Goal: Information Seeking & Learning: Learn about a topic

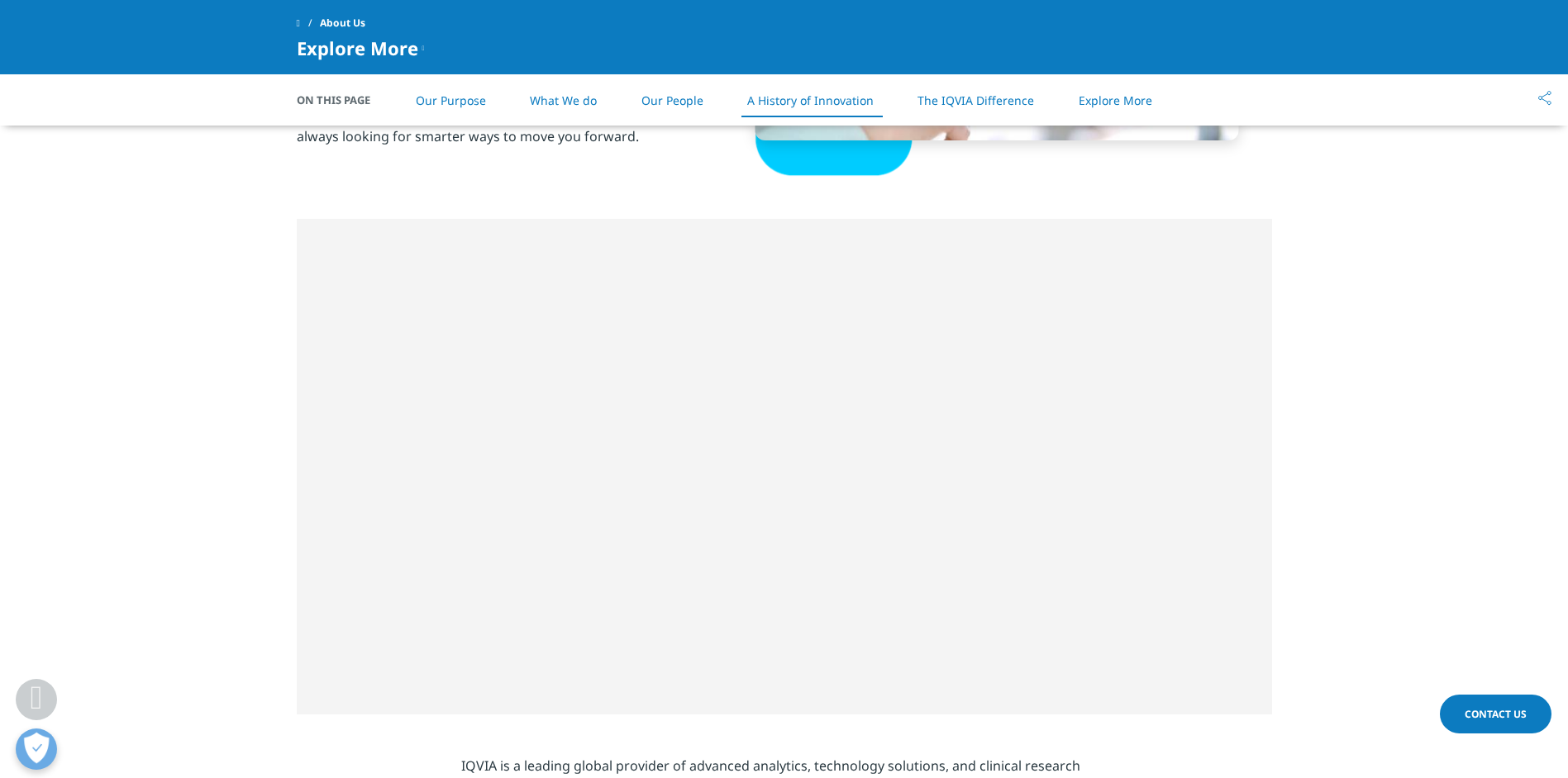
scroll to position [2231, 0]
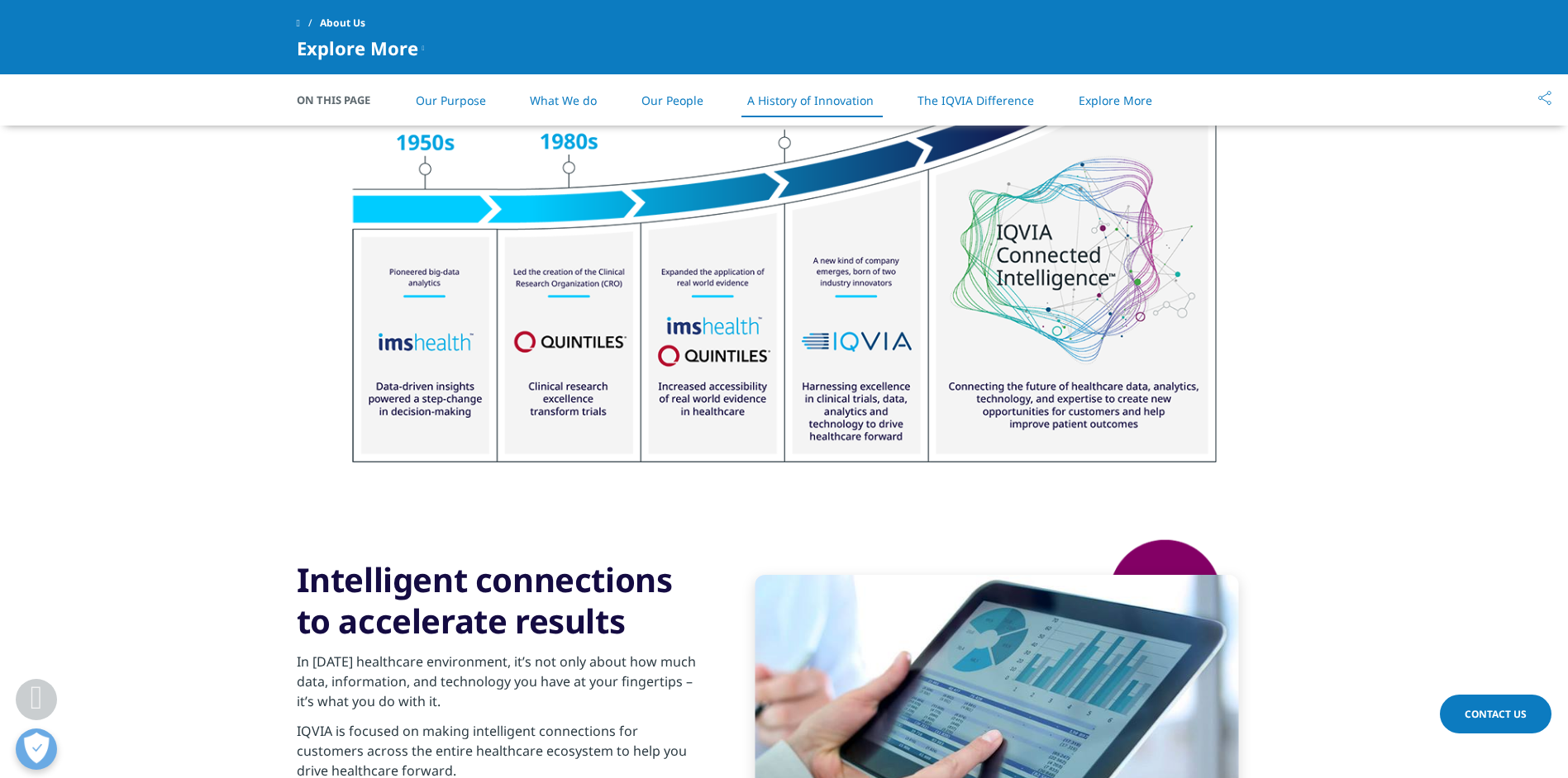
click at [671, 101] on link "Our People" at bounding box center [672, 100] width 62 height 16
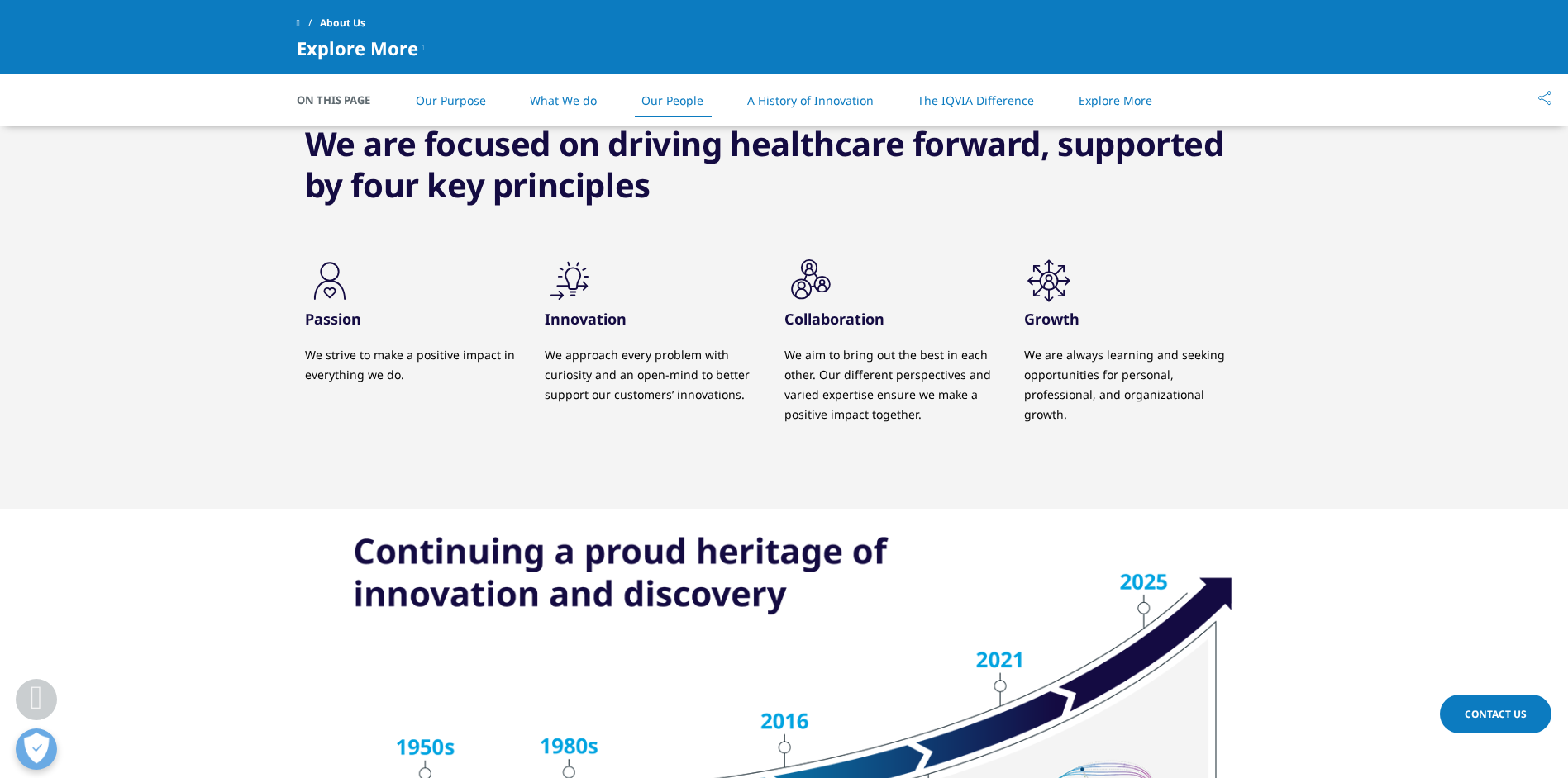
scroll to position [1623, 0]
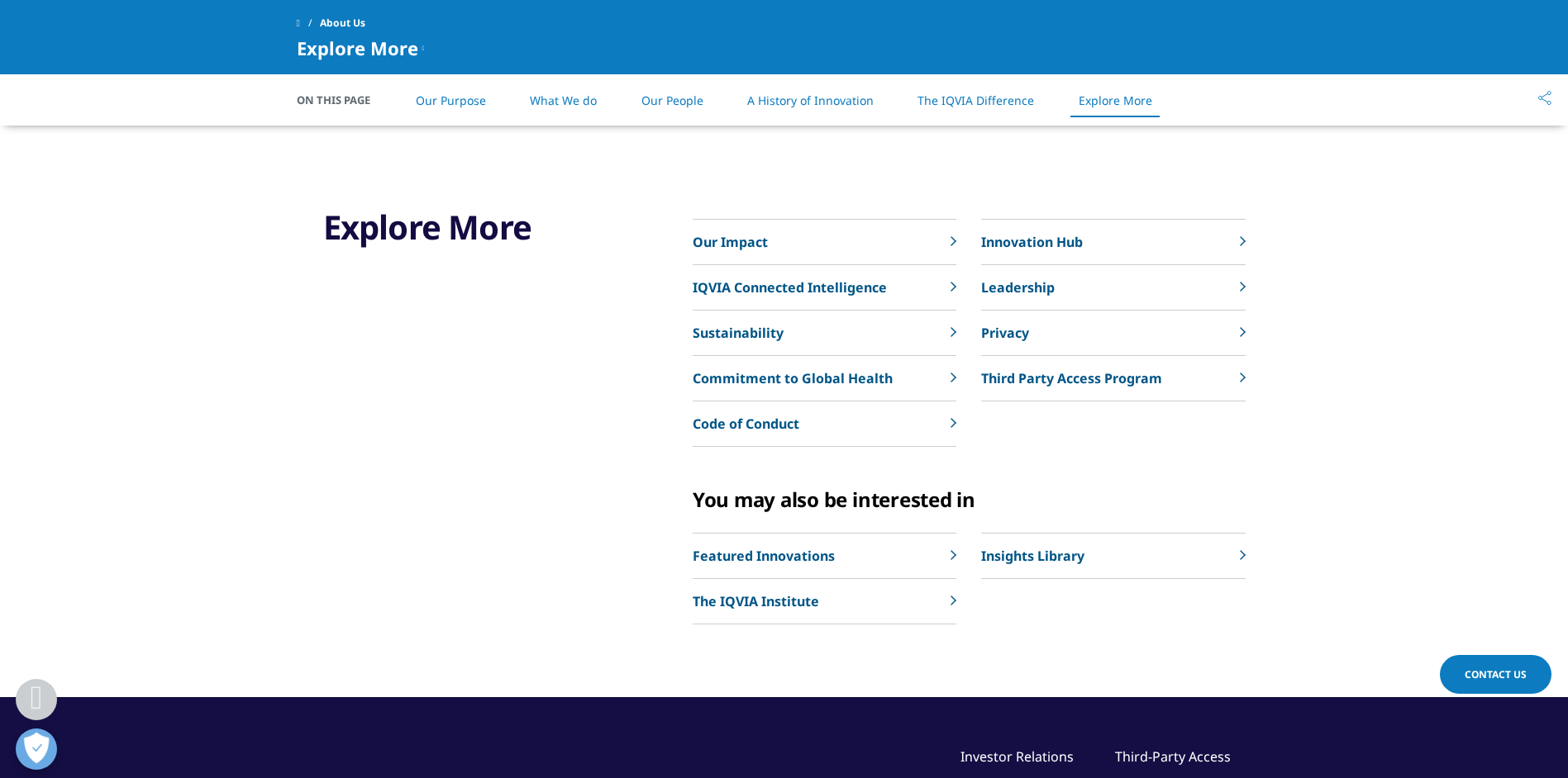
drag, startPoint x: 782, startPoint y: 591, endPoint x: 773, endPoint y: 597, distance: 10.8
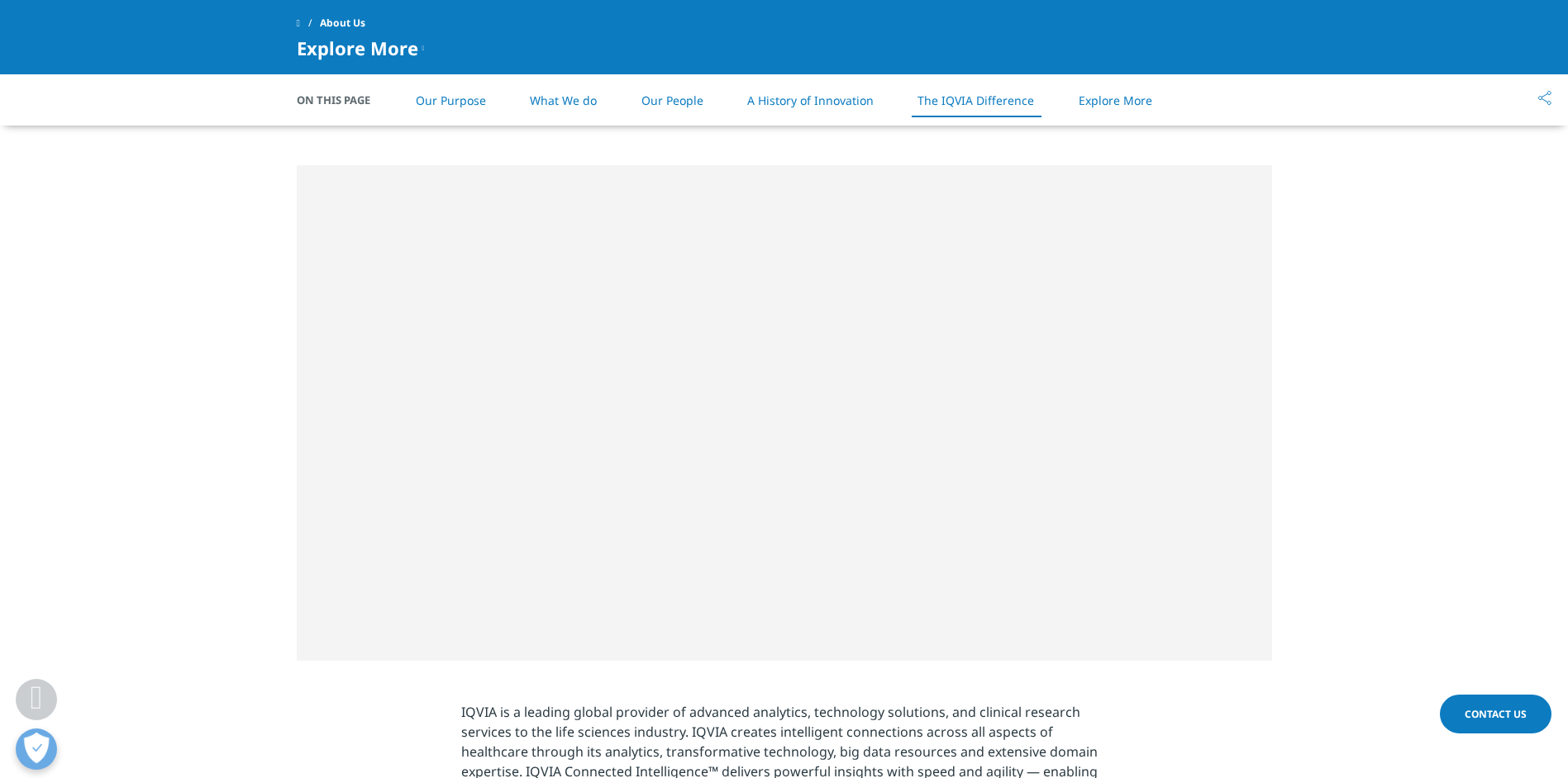
click at [670, 101] on link "Our People" at bounding box center [672, 100] width 62 height 16
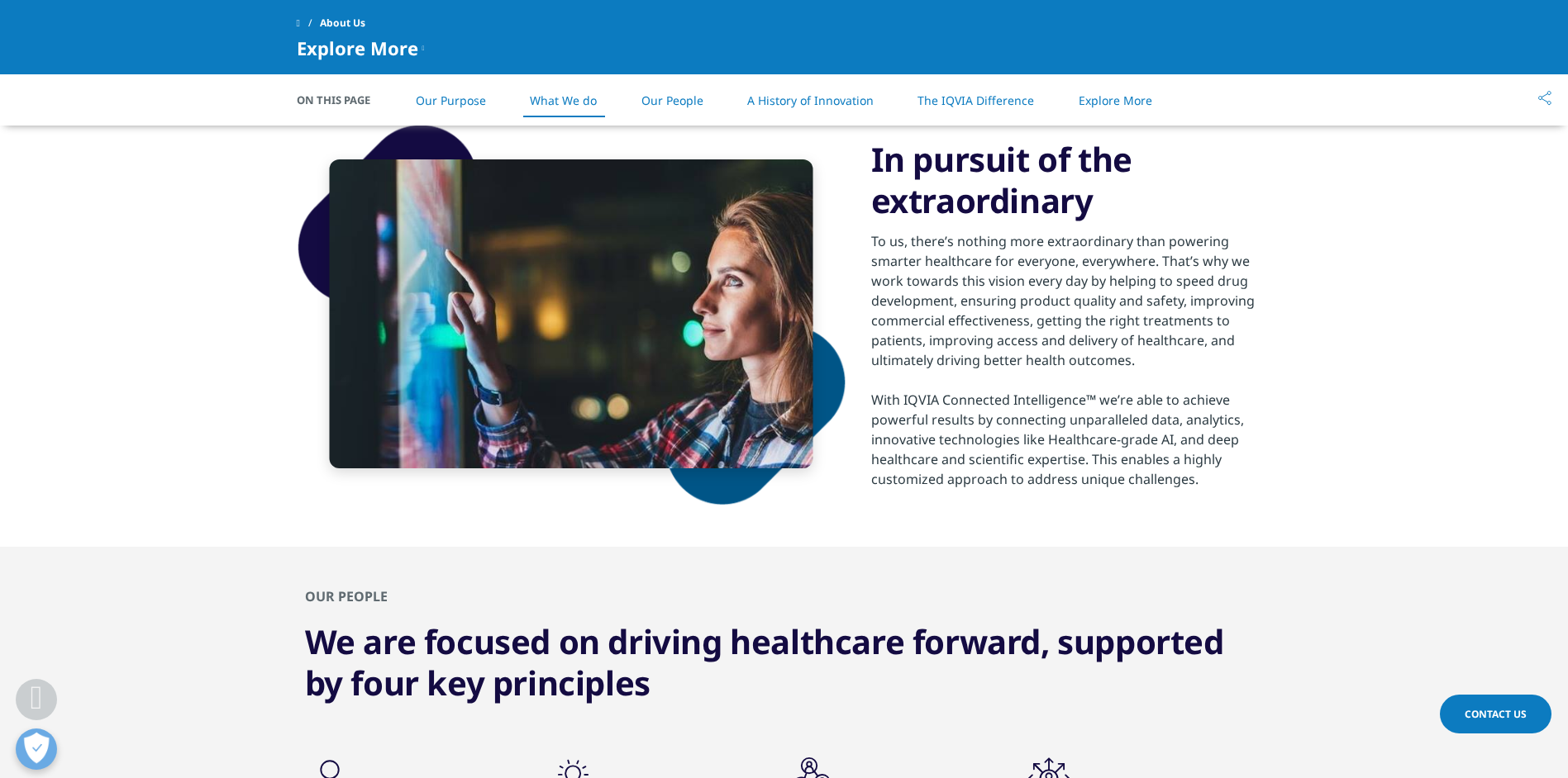
scroll to position [714, 0]
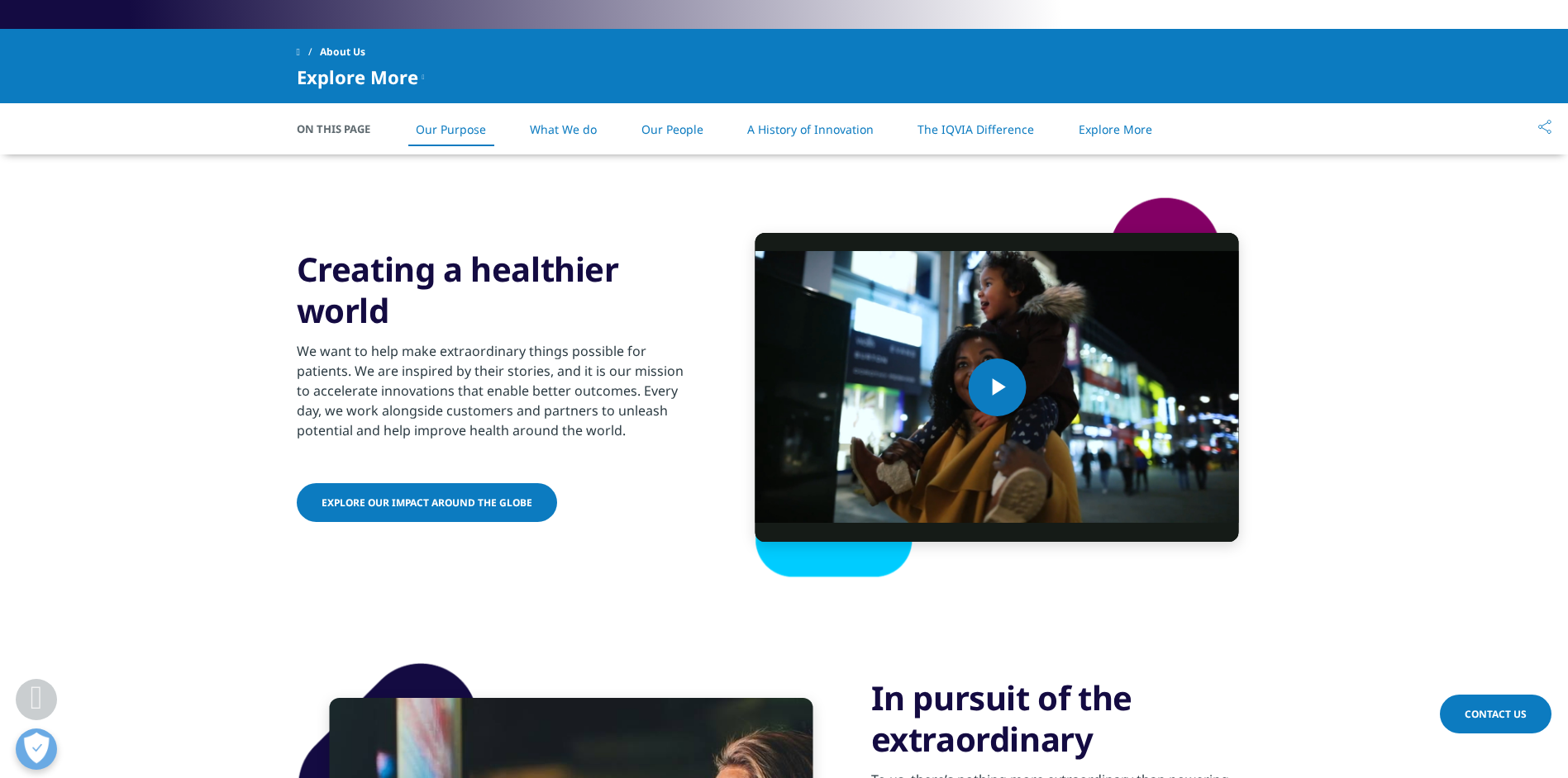
click at [412, 78] on span "Explore More" at bounding box center [357, 77] width 122 height 20
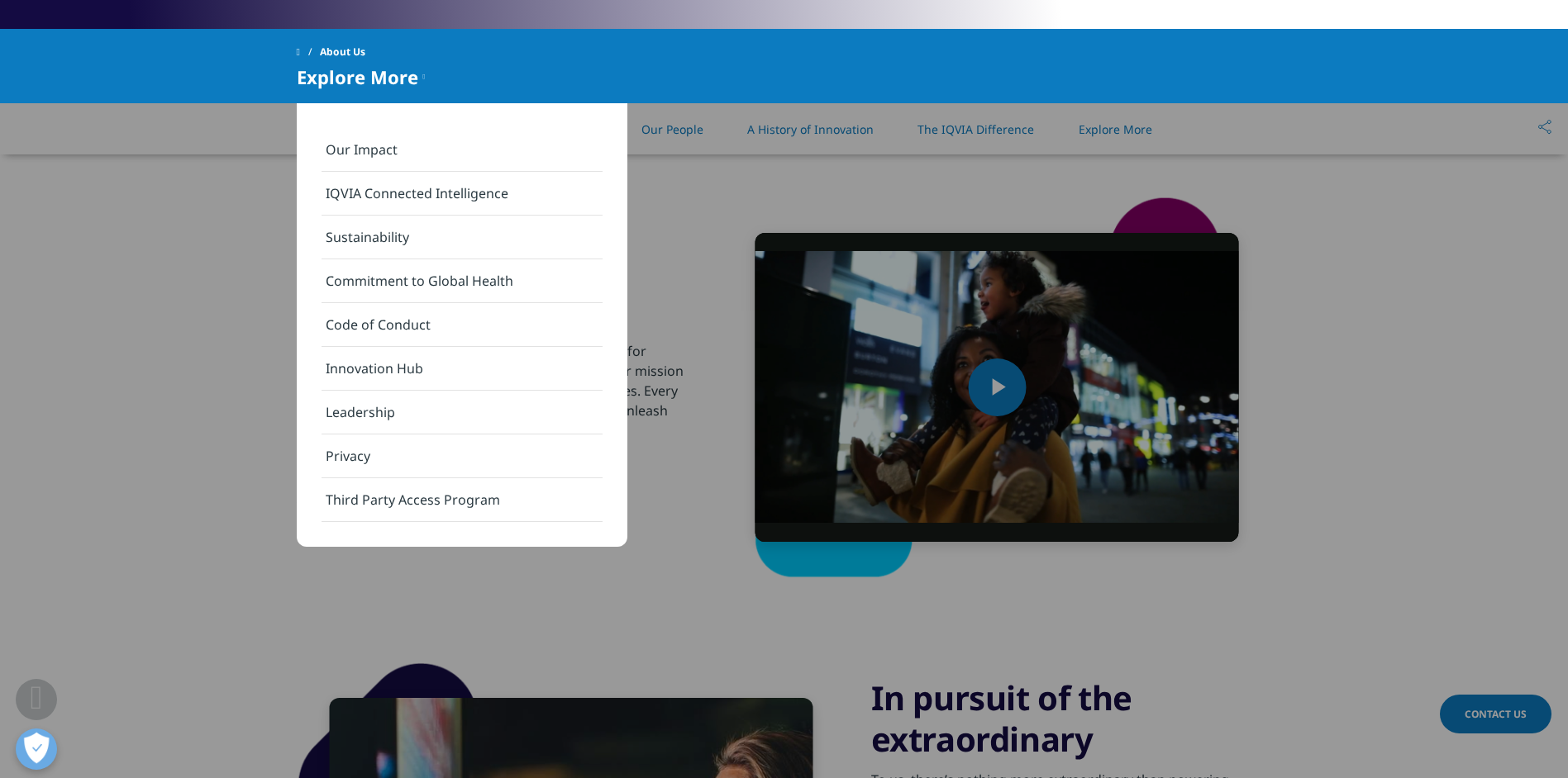
click at [450, 408] on link "Leadership" at bounding box center [462, 413] width 281 height 44
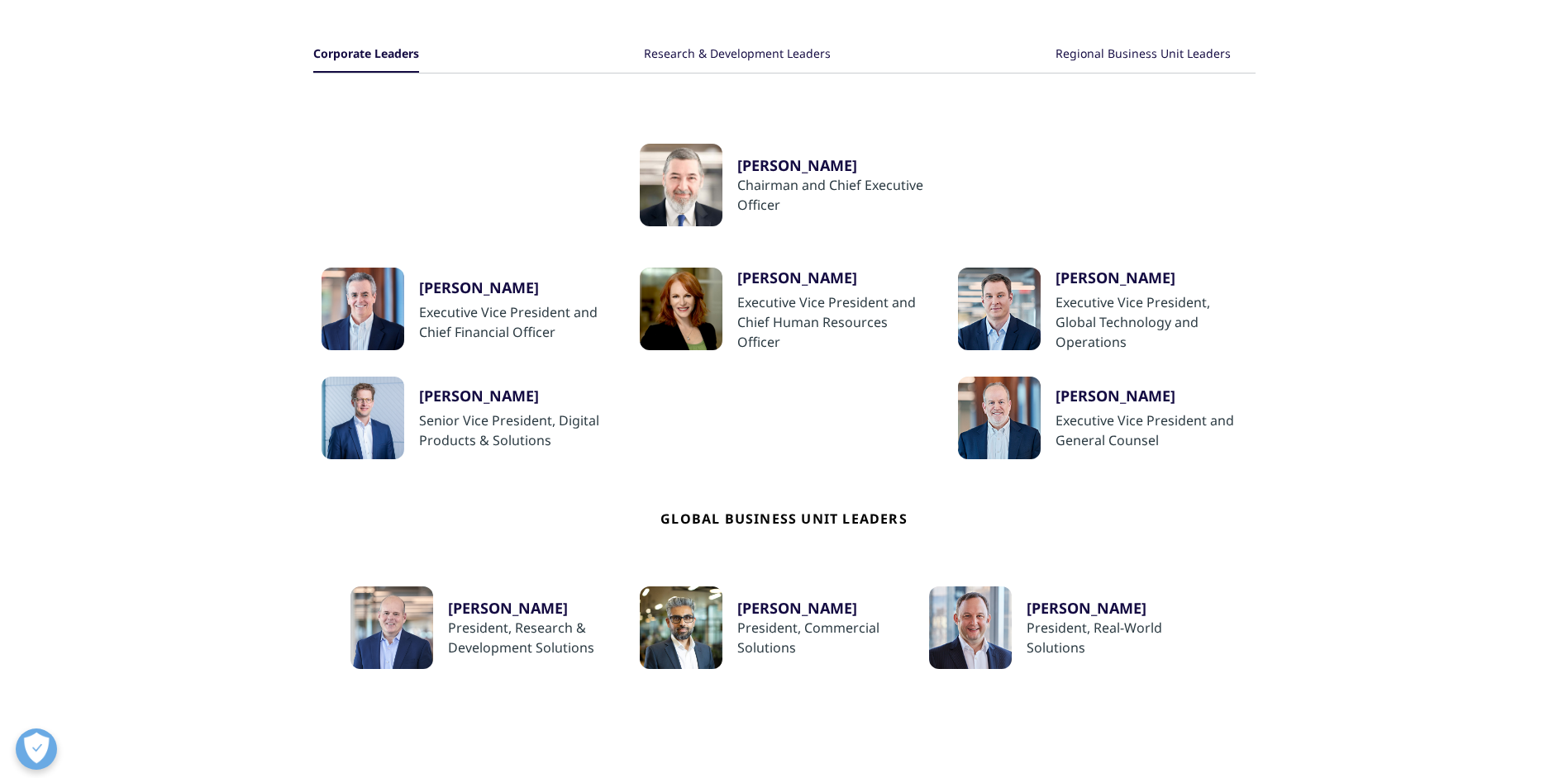
scroll to position [165, 0]
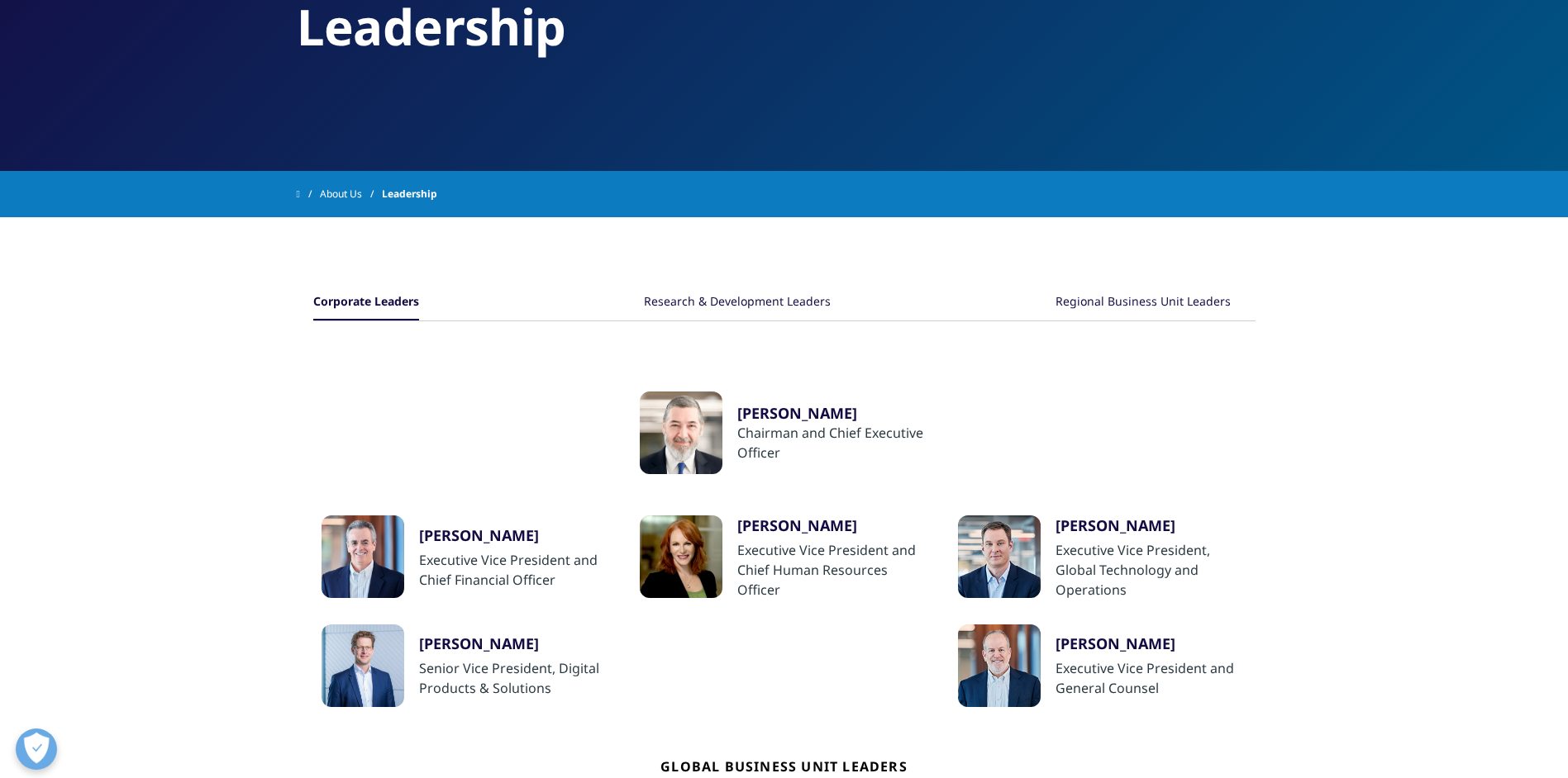
click at [778, 411] on div "[PERSON_NAME]" at bounding box center [833, 413] width 191 height 20
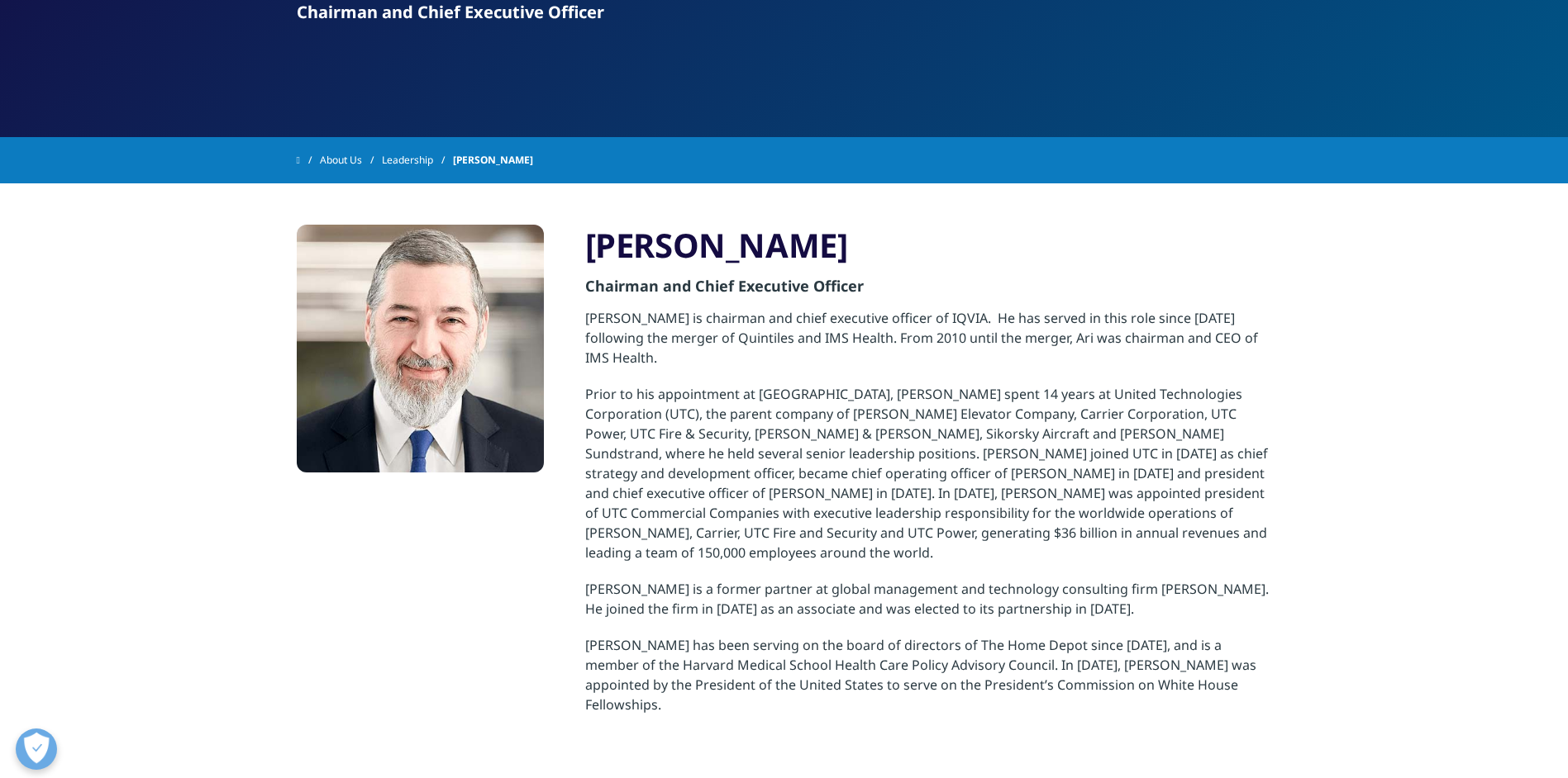
scroll to position [331, 0]
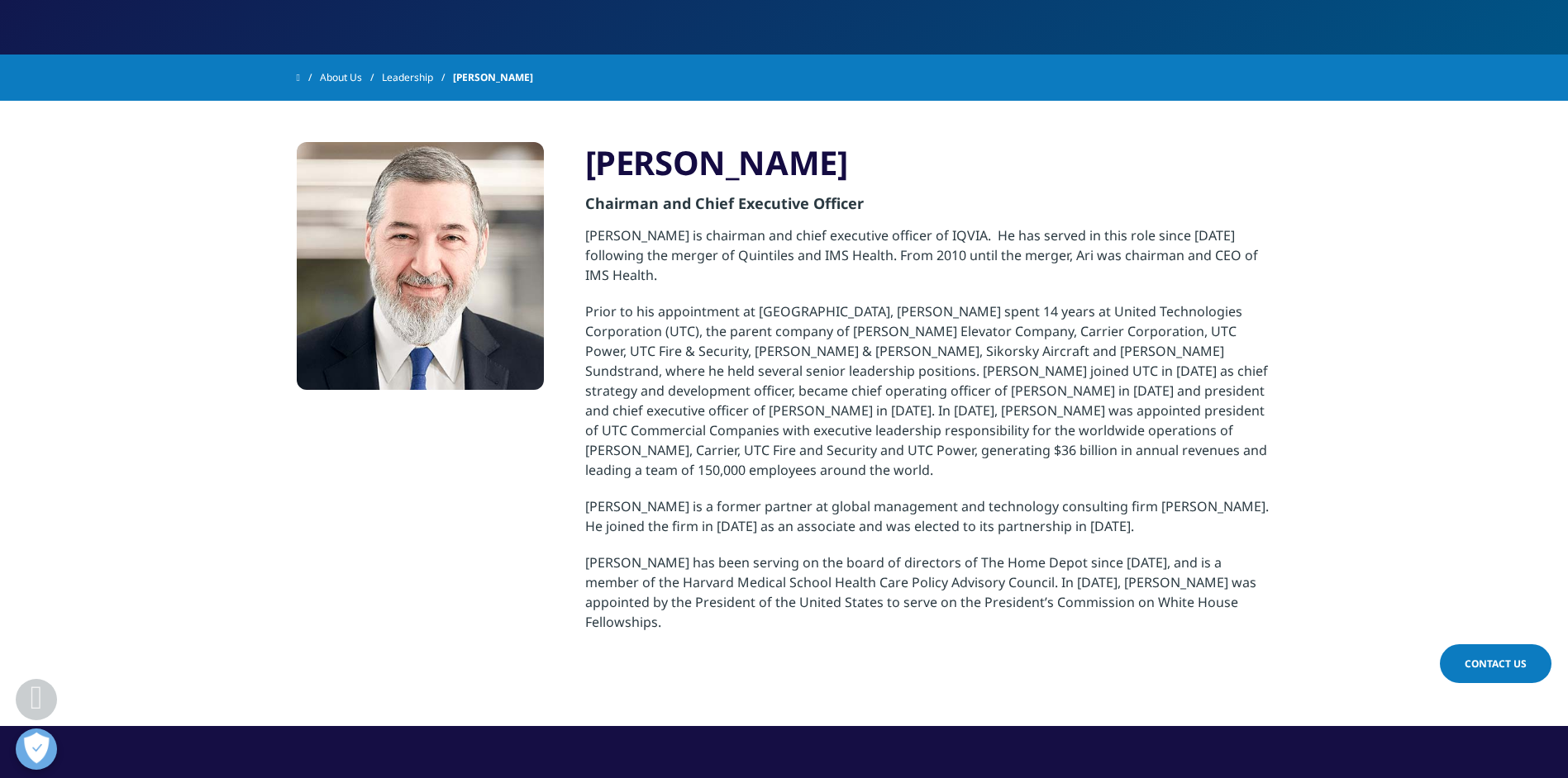
click at [428, 79] on link "Leadership" at bounding box center [417, 78] width 71 height 30
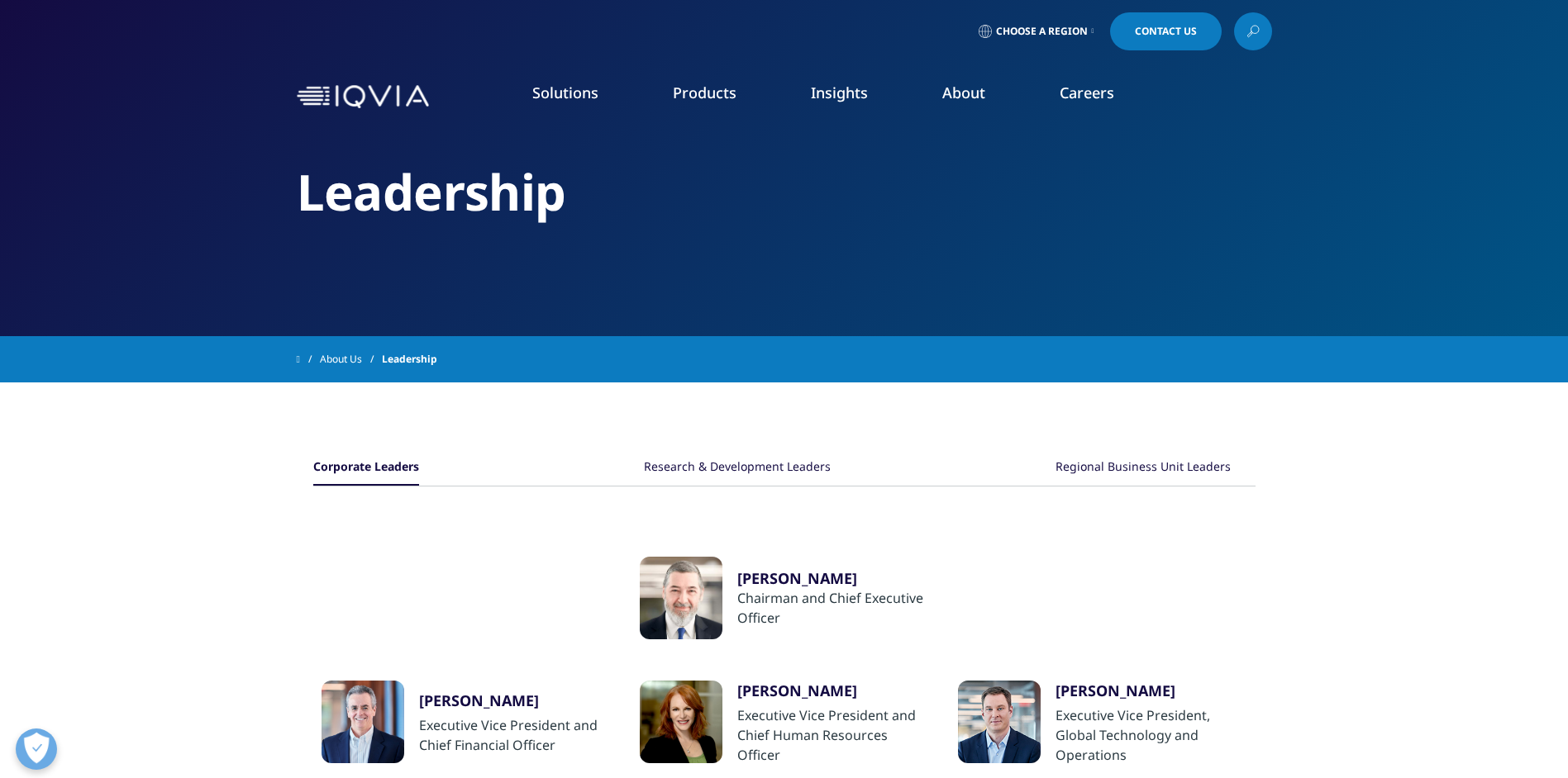
scroll to position [248, 0]
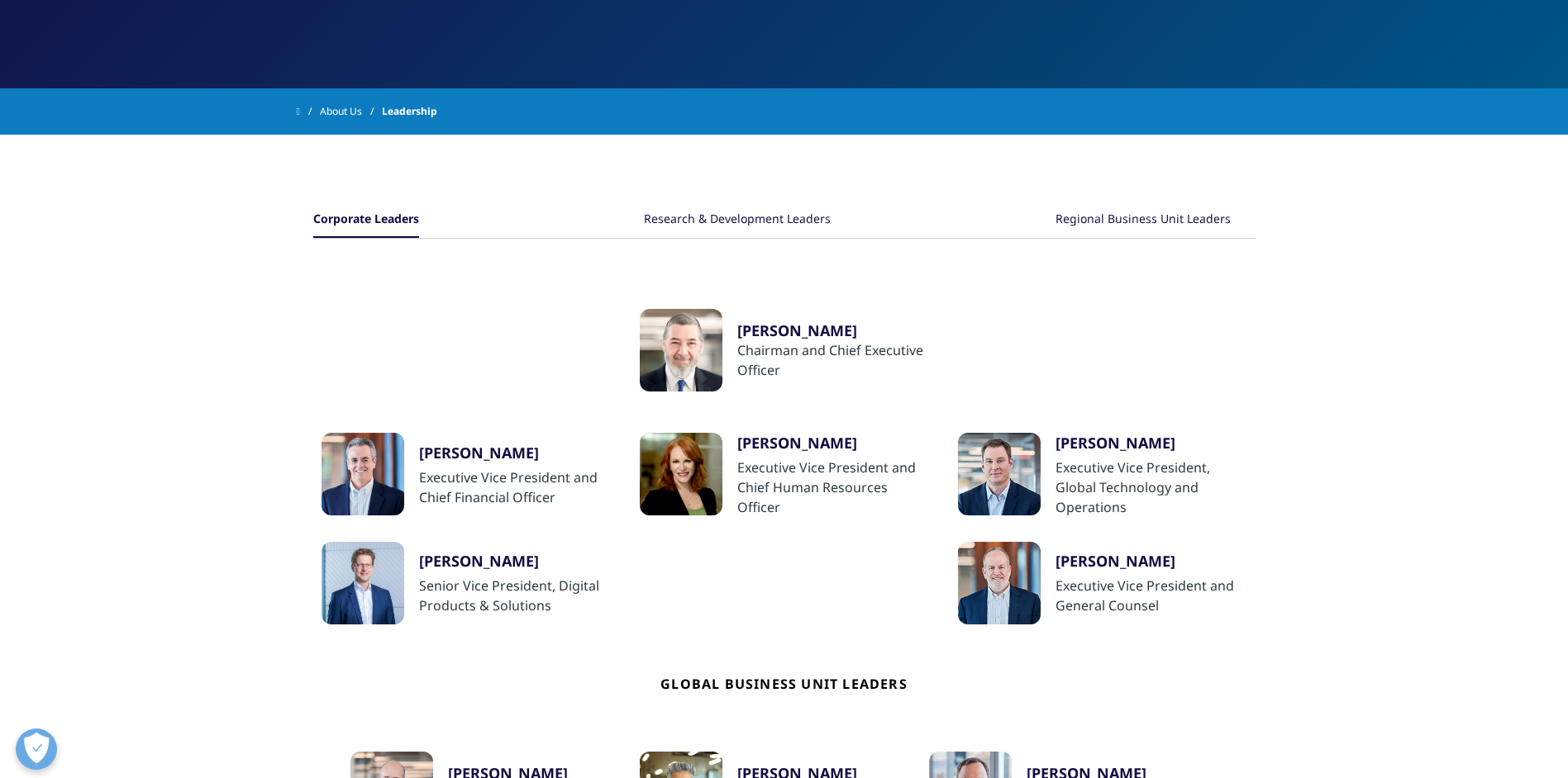
click at [769, 437] on div "[PERSON_NAME]" at bounding box center [833, 442] width 191 height 20
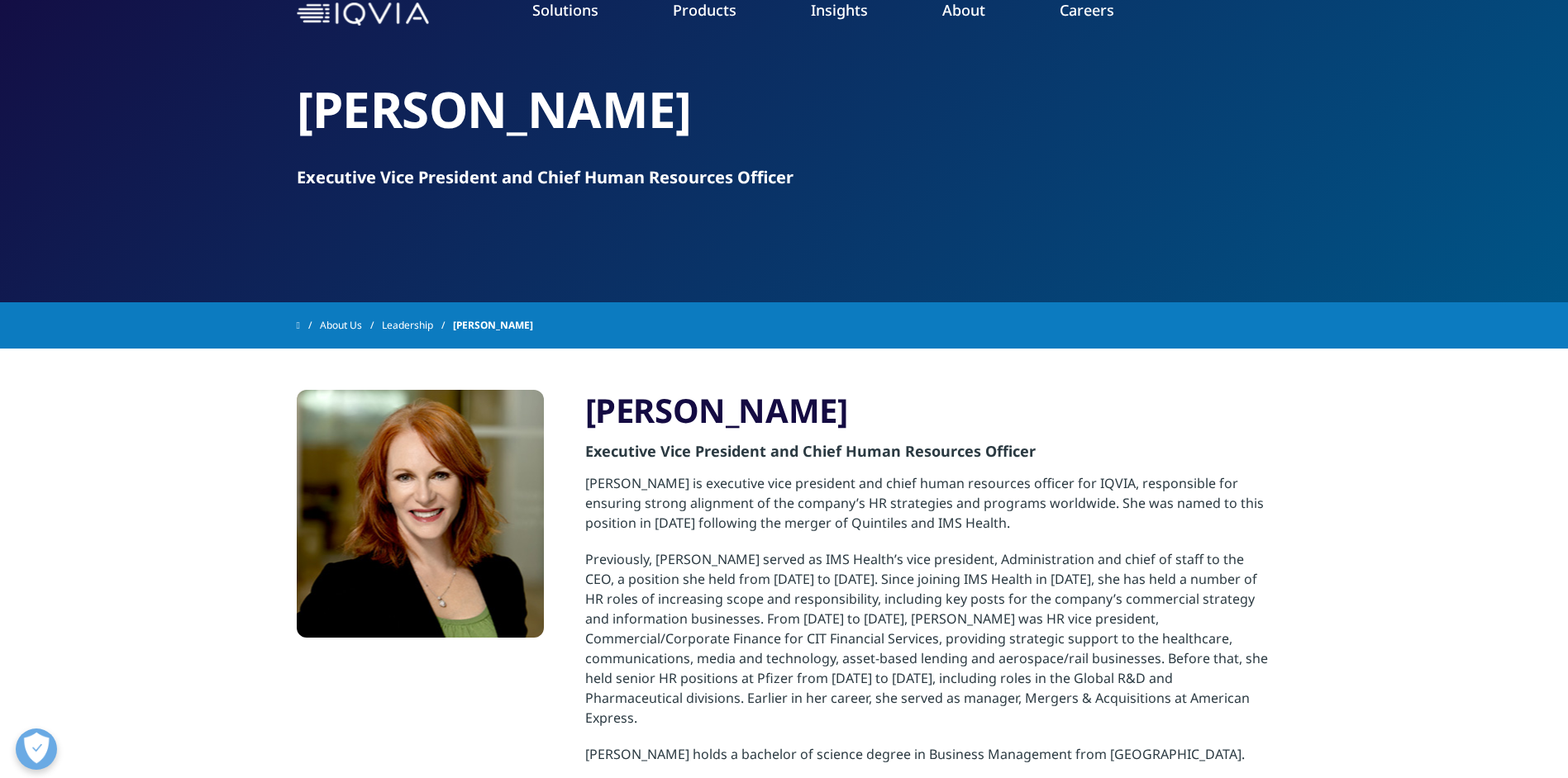
scroll to position [165, 0]
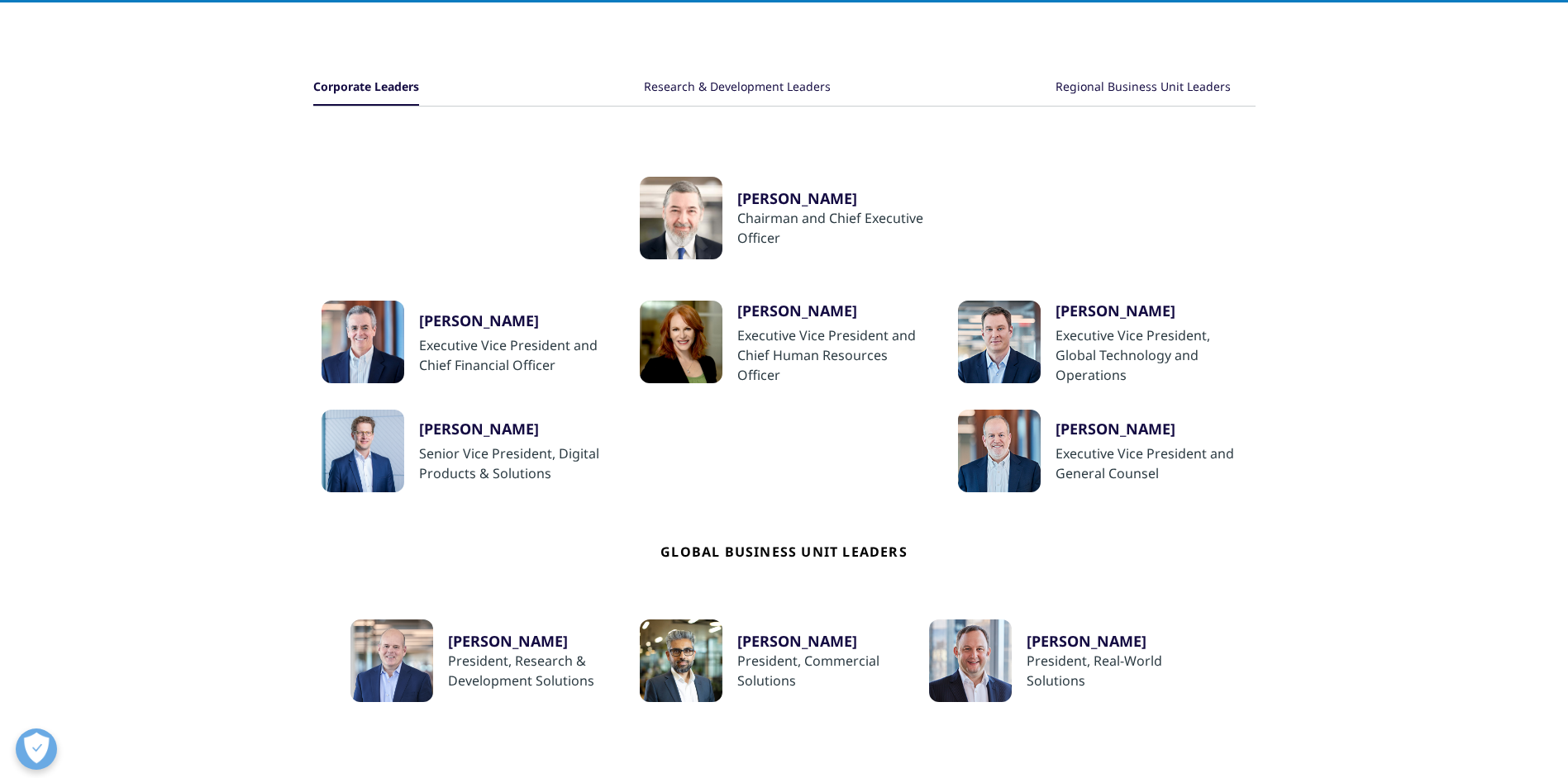
scroll to position [50, 0]
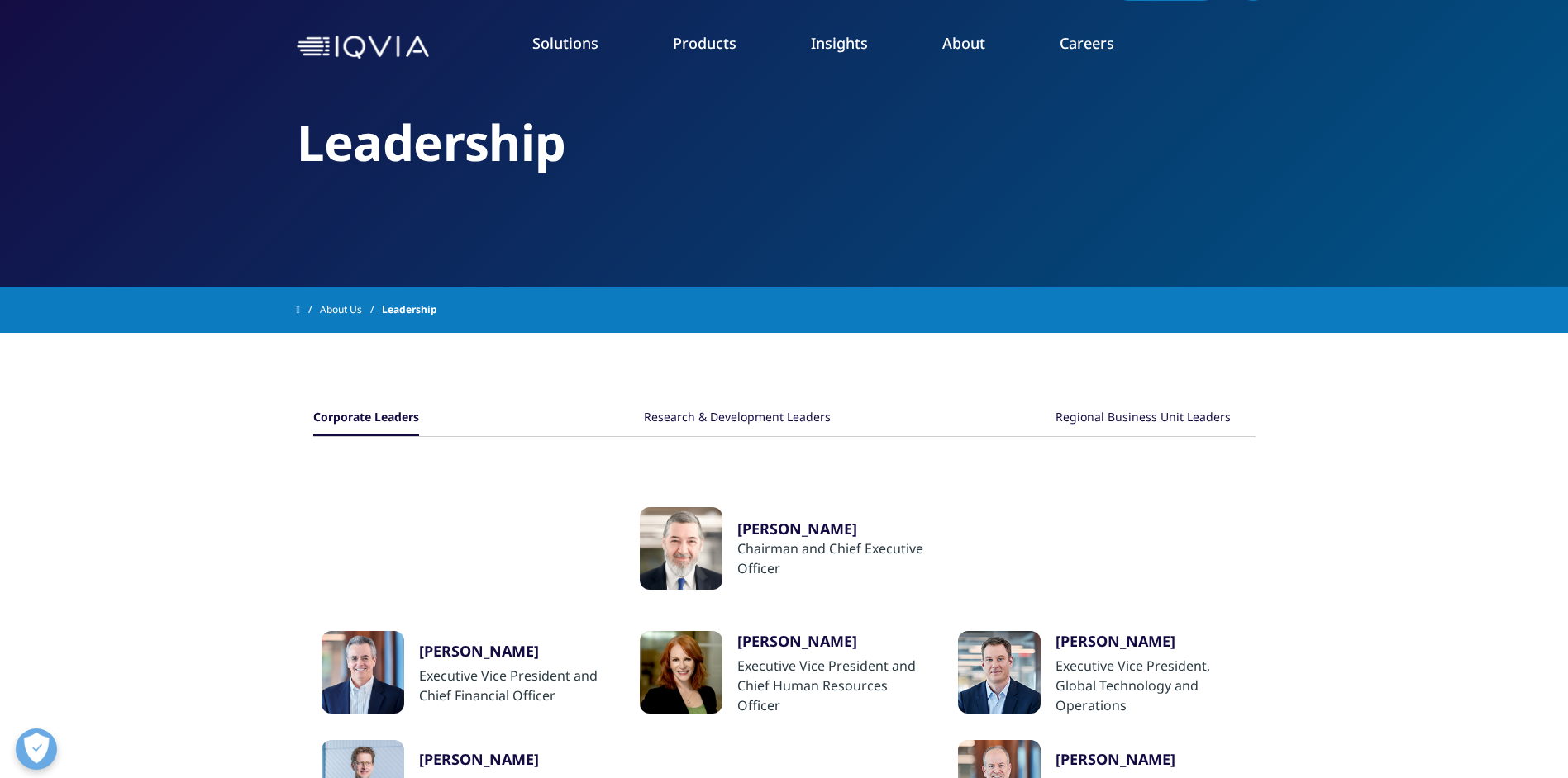
click at [734, 414] on div "Research & Development Leaders" at bounding box center [737, 418] width 187 height 35
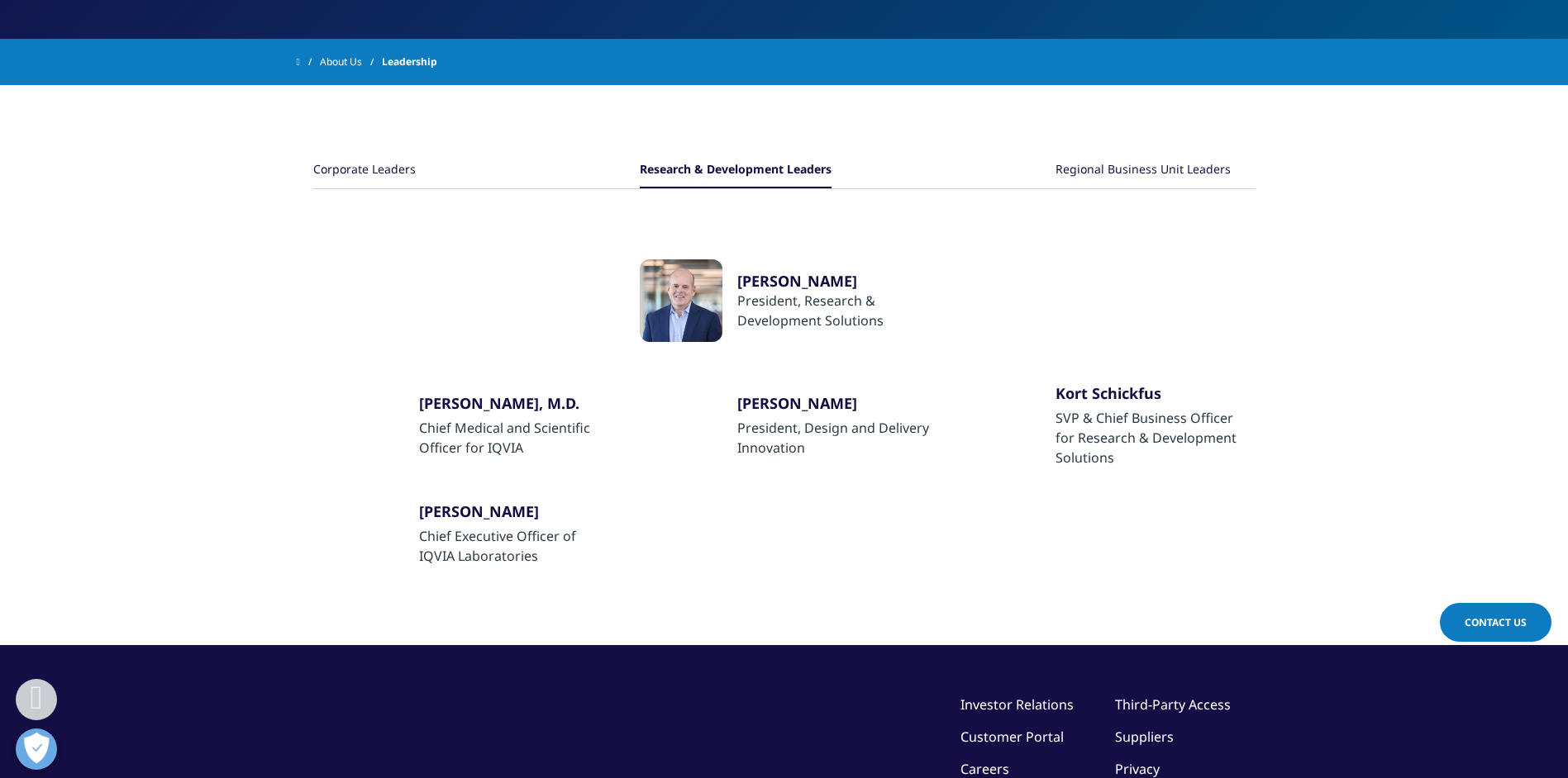
scroll to position [215, 0]
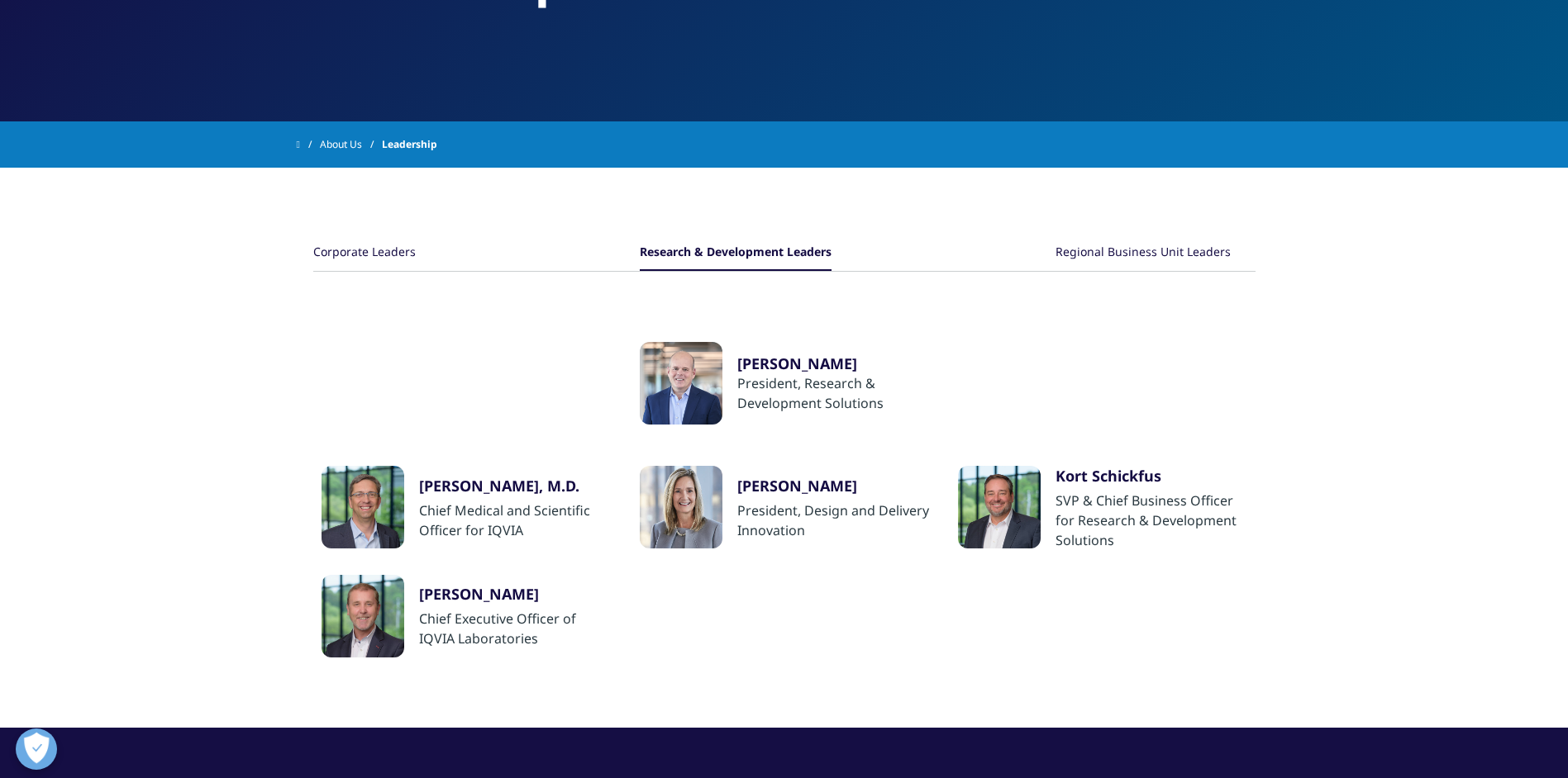
click at [1136, 252] on div "Regional Business Unit Leaders" at bounding box center [1143, 252] width 175 height 35
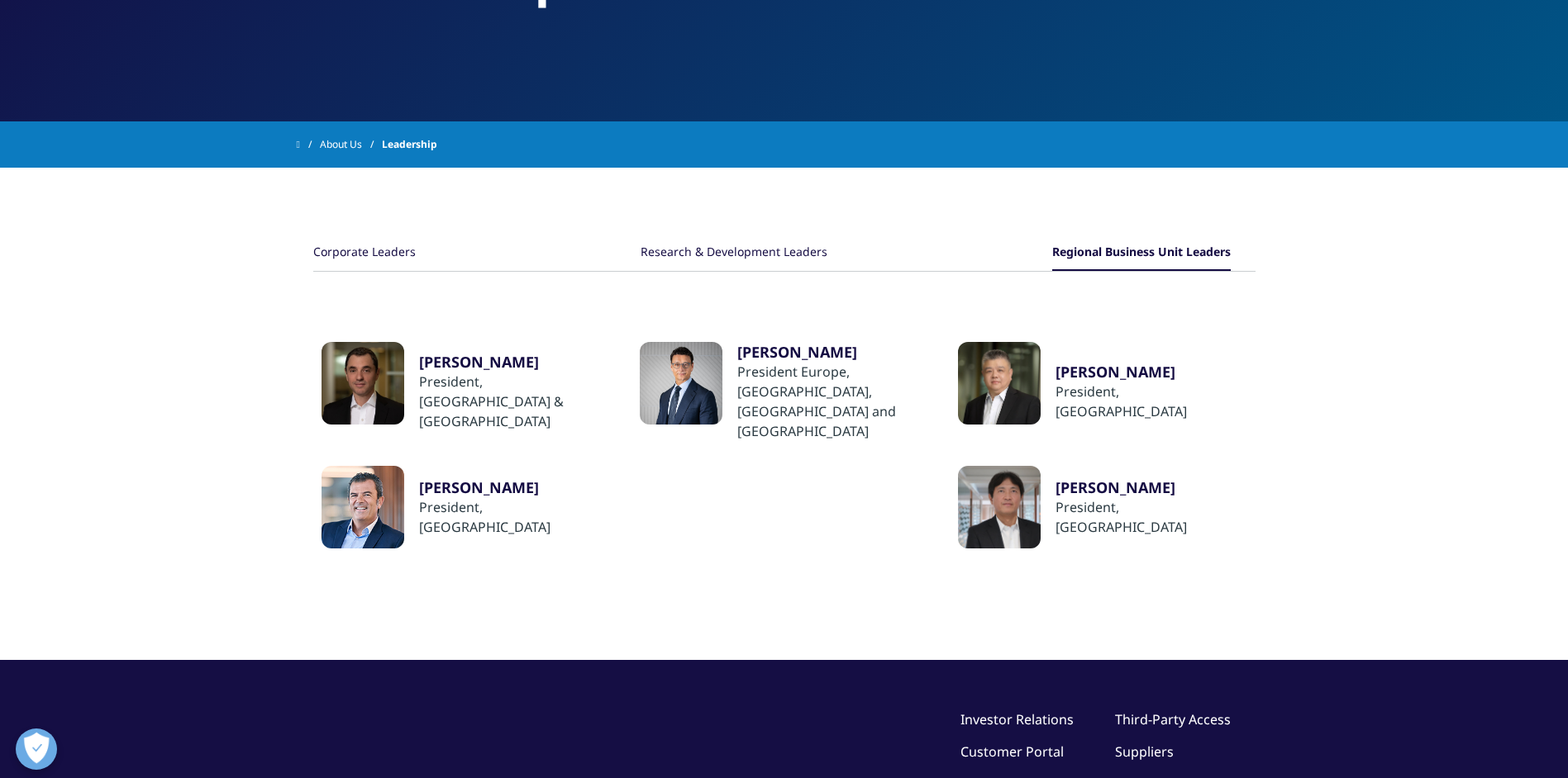
click at [812, 362] on div "​[PERSON_NAME]" at bounding box center [833, 352] width 191 height 20
